Goal: Transaction & Acquisition: Book appointment/travel/reservation

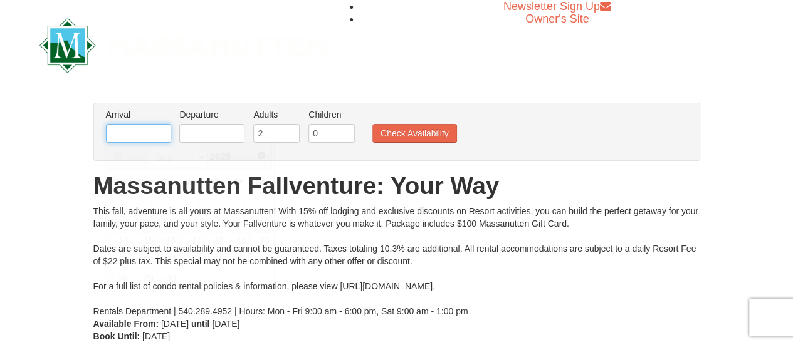
click at [139, 127] on input "text" at bounding box center [138, 133] width 65 height 19
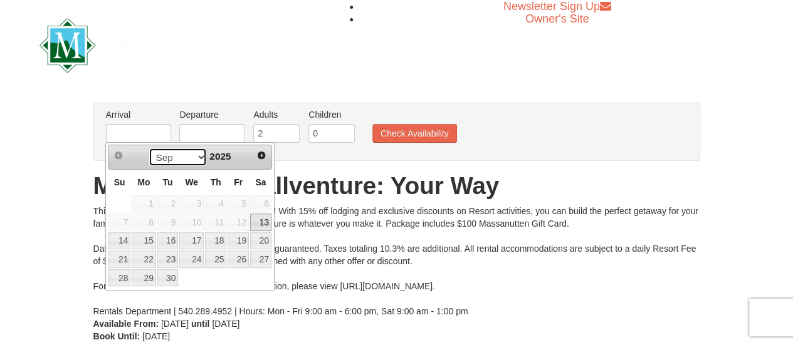
click at [198, 158] on select "Sep Oct Nov Dec" at bounding box center [178, 157] width 58 height 19
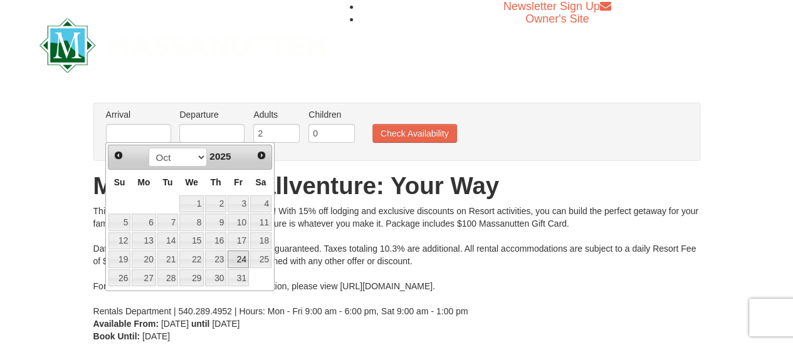
click at [239, 254] on link "24" at bounding box center [238, 260] width 21 height 18
type input "[DATE]"
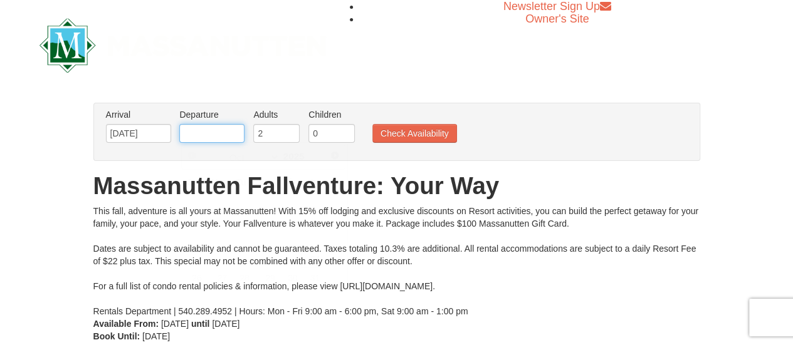
click at [220, 128] on input "text" at bounding box center [211, 133] width 65 height 19
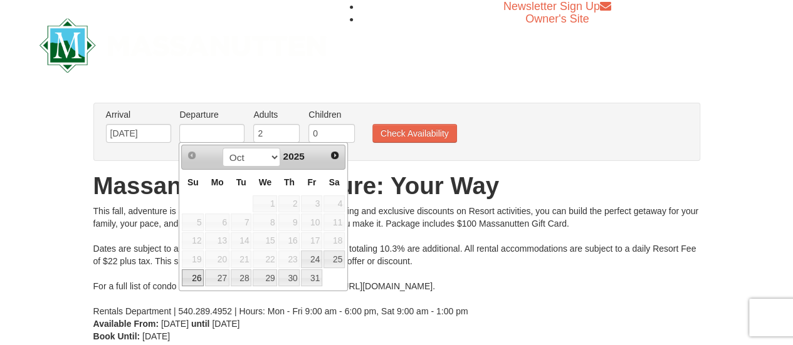
click at [198, 276] on link "26" at bounding box center [193, 278] width 22 height 18
type input "[DATE]"
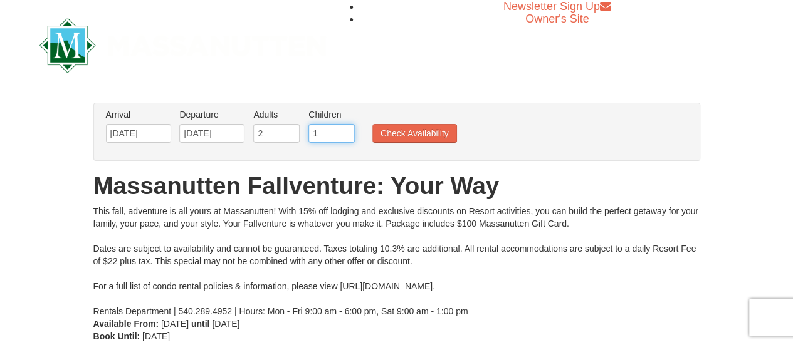
click at [343, 130] on input "1" at bounding box center [331, 133] width 46 height 19
type input "2"
click at [343, 130] on input "2" at bounding box center [331, 133] width 46 height 19
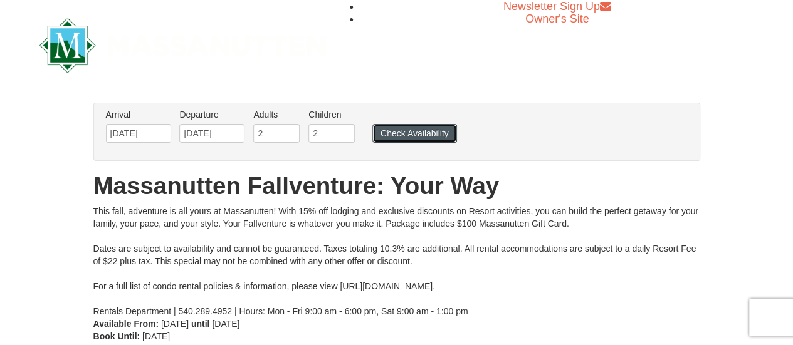
click at [397, 133] on button "Check Availability" at bounding box center [414, 133] width 85 height 19
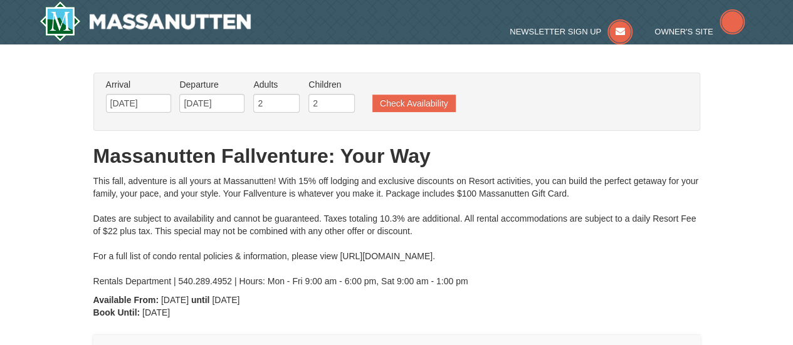
type input "[DATE]"
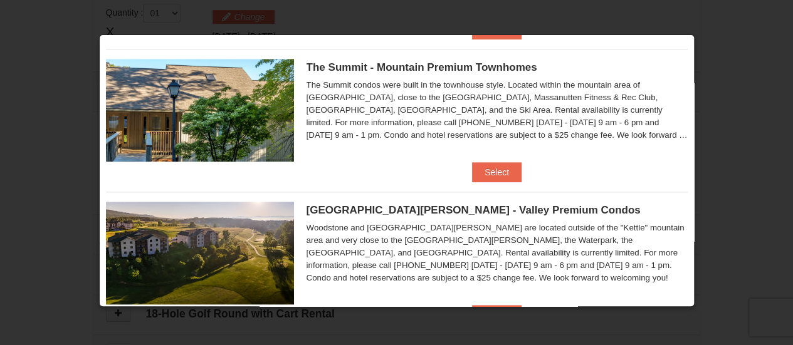
scroll to position [527, 0]
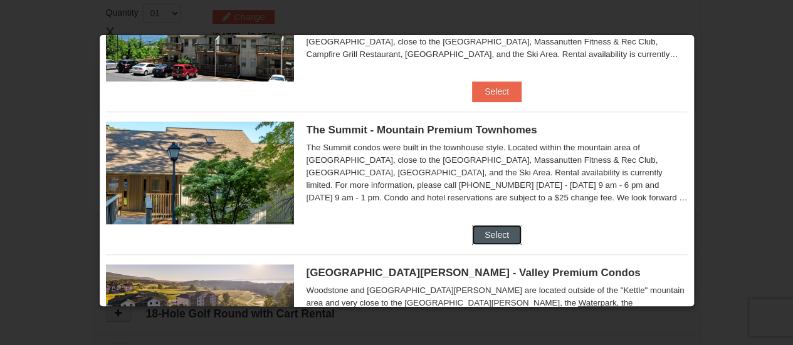
click at [496, 234] on button "Select" at bounding box center [497, 235] width 50 height 20
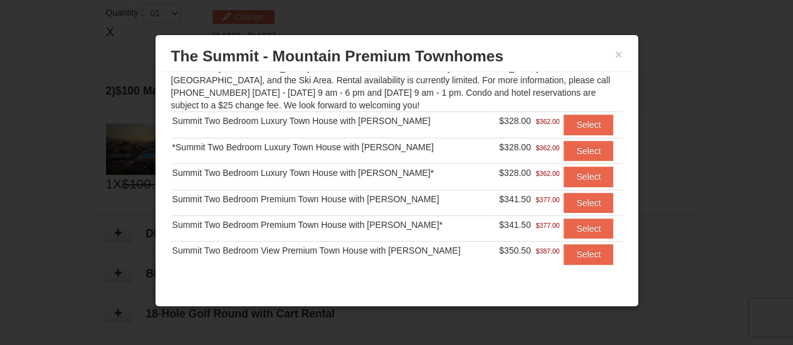
scroll to position [138, 0]
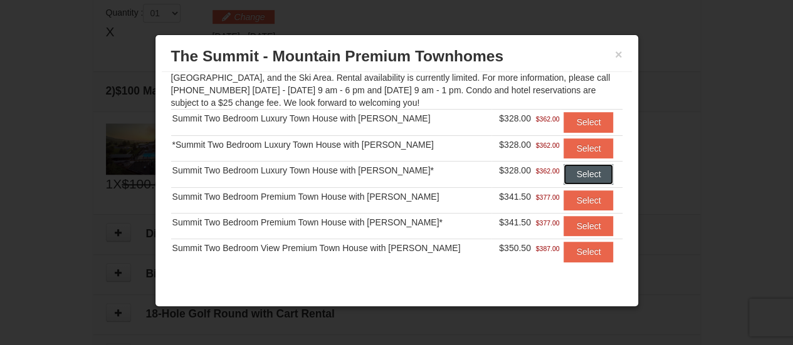
click at [584, 175] on button "Select" at bounding box center [588, 174] width 50 height 20
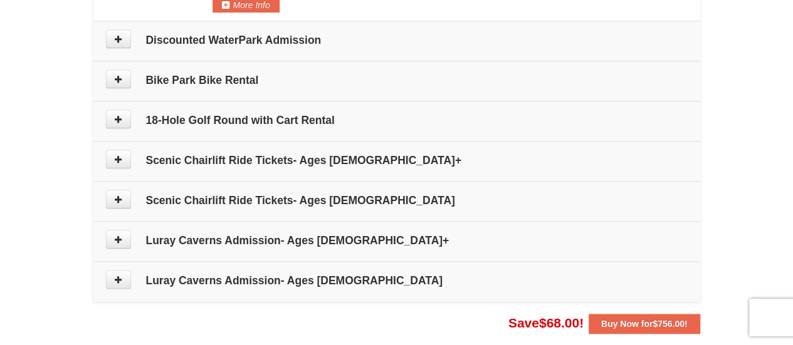
scroll to position [633, 0]
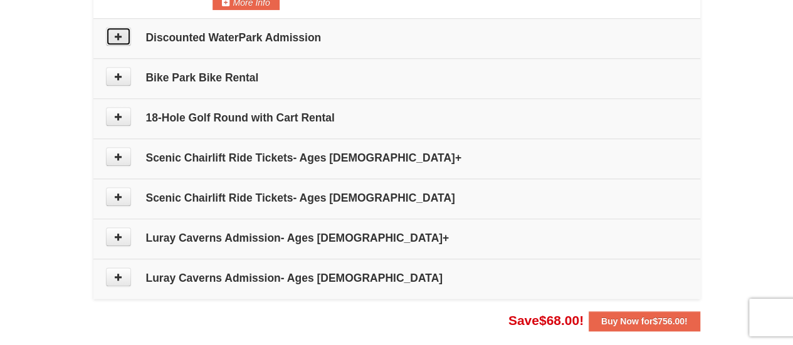
click at [120, 37] on icon at bounding box center [118, 36] width 9 height 9
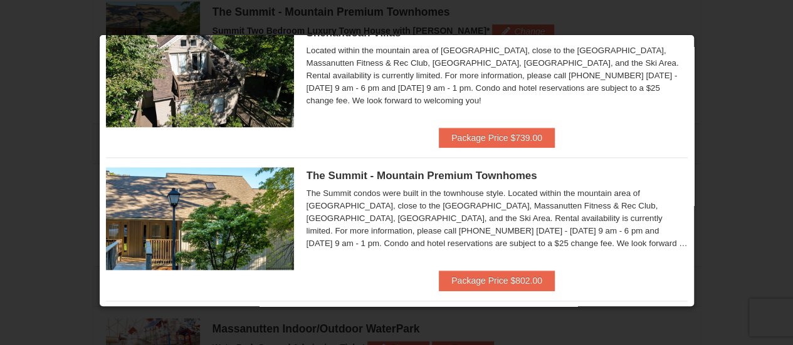
scroll to position [627, 0]
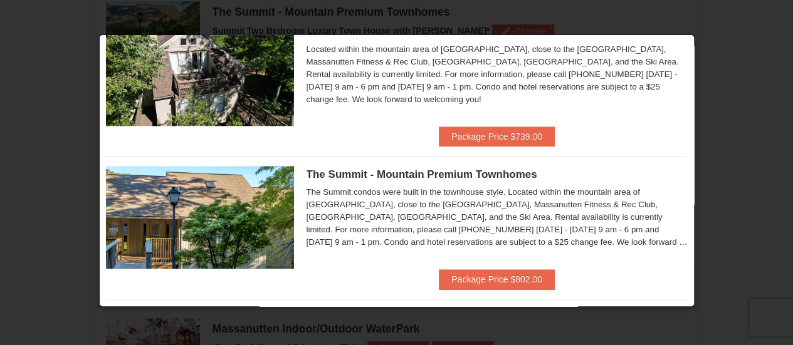
click at [77, 141] on div at bounding box center [396, 172] width 793 height 345
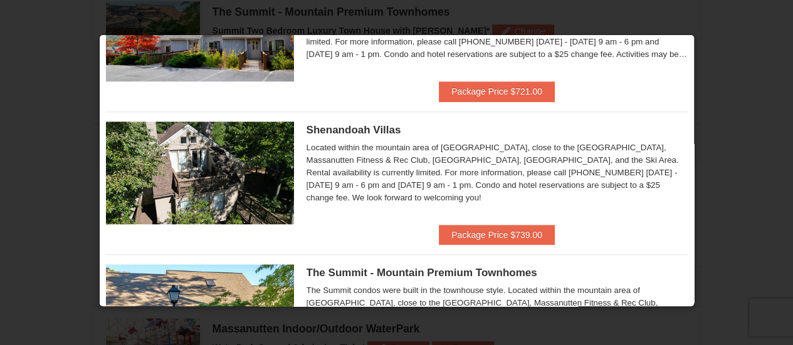
scroll to position [215, 0]
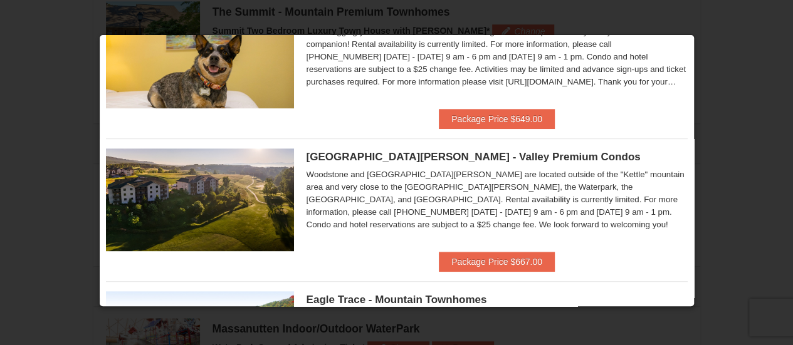
drag, startPoint x: 728, startPoint y: 126, endPoint x: 713, endPoint y: 123, distance: 14.6
click at [730, 126] on div at bounding box center [396, 172] width 793 height 345
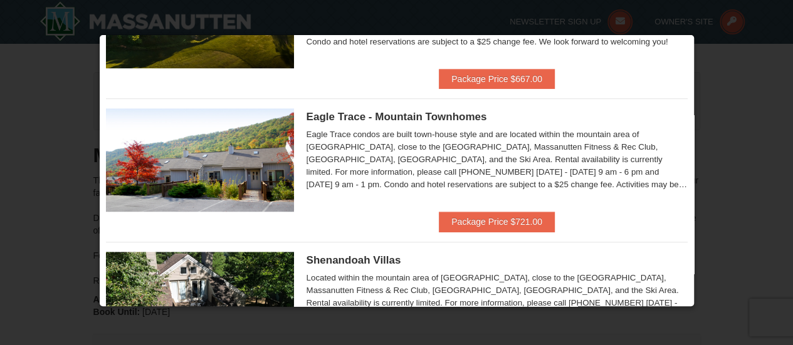
scroll to position [501, 0]
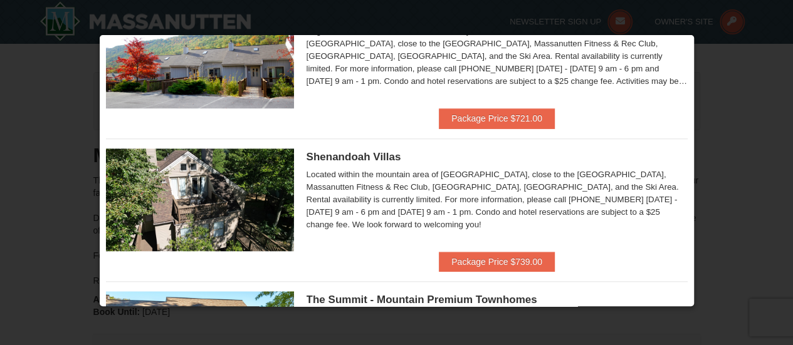
click at [3, 113] on div at bounding box center [396, 172] width 793 height 345
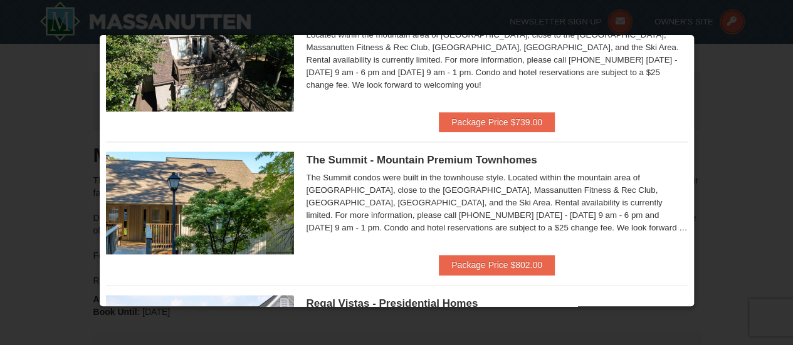
scroll to position [689, 0]
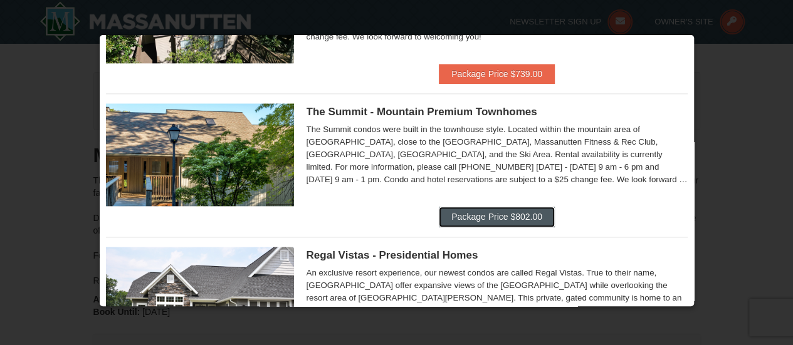
click at [491, 211] on button "Package Price $802.00" at bounding box center [497, 217] width 116 height 20
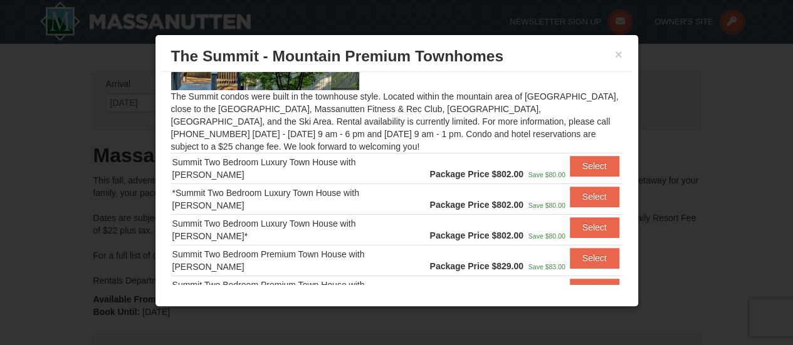
scroll to position [75, 0]
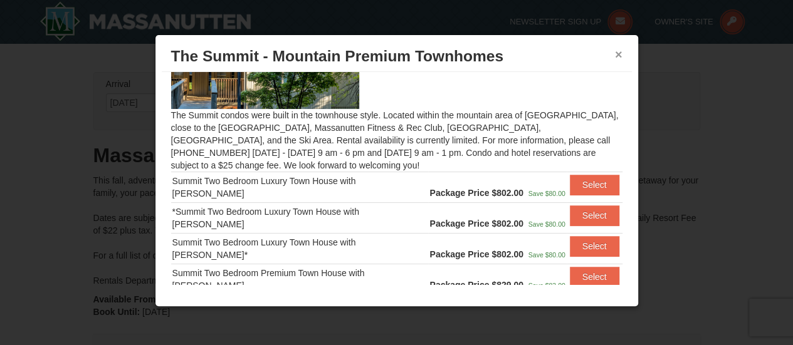
click at [615, 56] on button "×" at bounding box center [619, 54] width 8 height 13
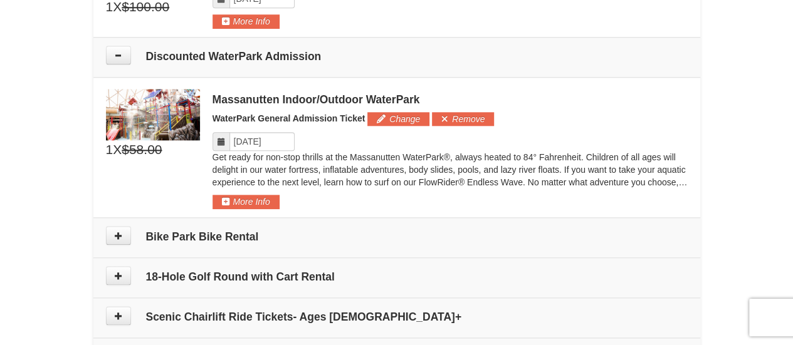
scroll to position [627, 0]
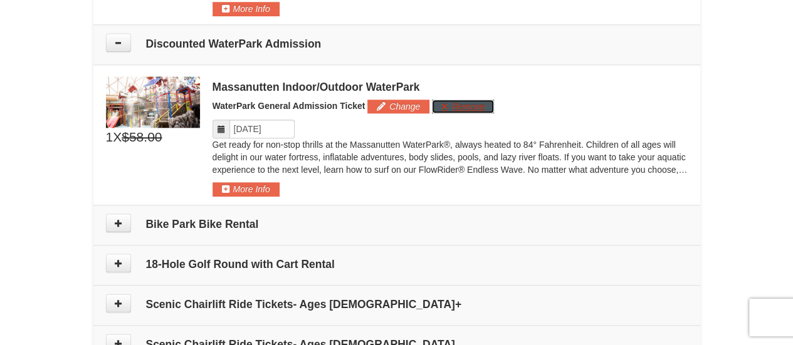
click at [460, 103] on button "Remove" at bounding box center [463, 107] width 62 height 14
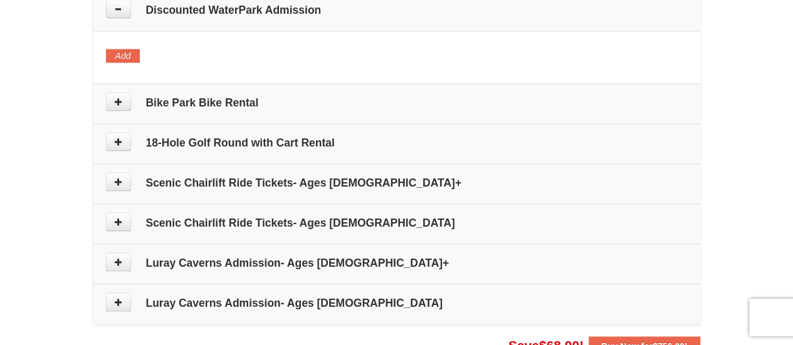
scroll to position [689, 0]
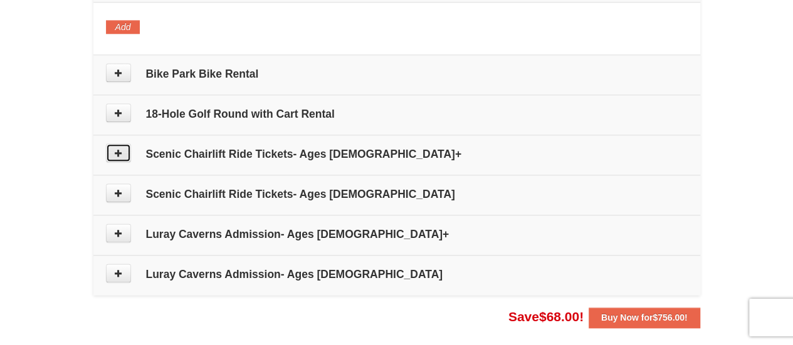
click at [125, 150] on button at bounding box center [118, 153] width 25 height 19
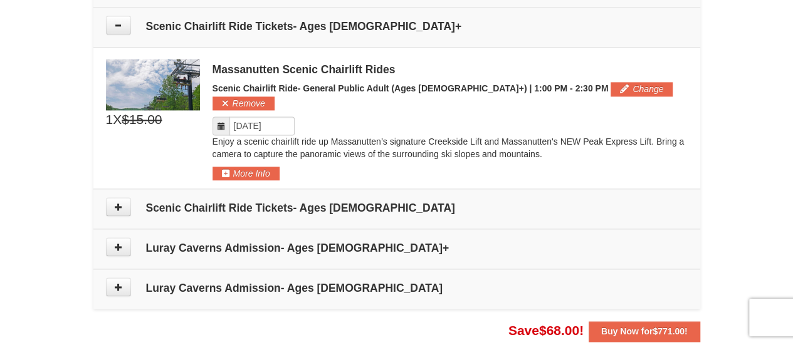
scroll to position [822, 0]
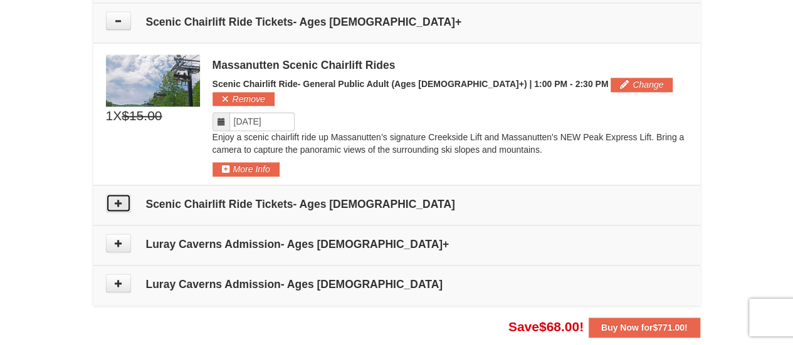
click at [120, 194] on button at bounding box center [118, 203] width 25 height 19
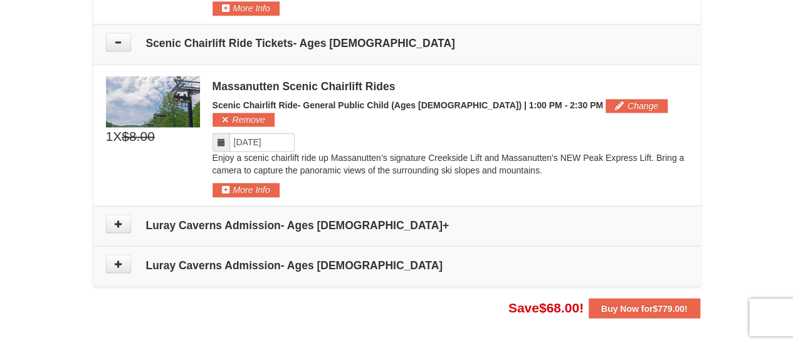
scroll to position [989, 0]
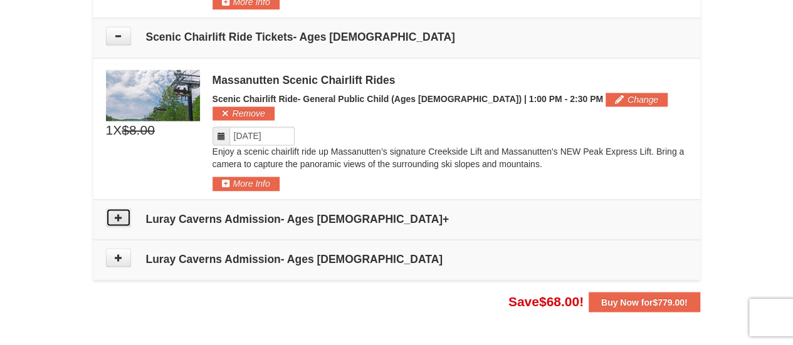
click at [114, 213] on icon at bounding box center [118, 217] width 9 height 9
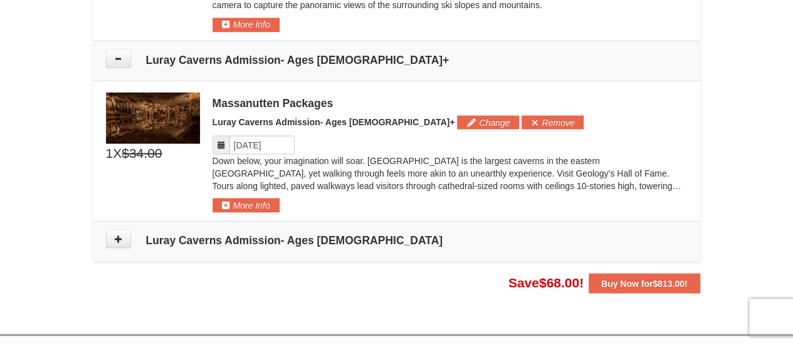
scroll to position [1156, 0]
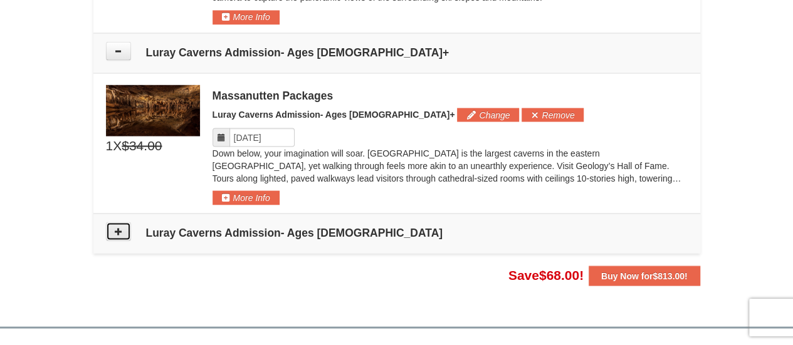
click at [117, 227] on icon at bounding box center [118, 231] width 9 height 9
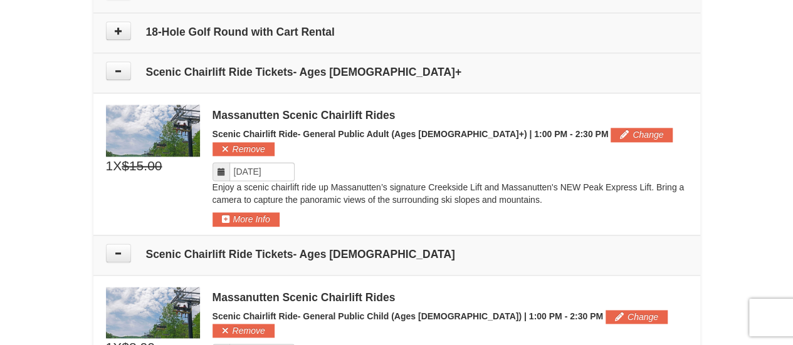
scroll to position [458, 0]
